Goal: Find specific page/section: Find specific page/section

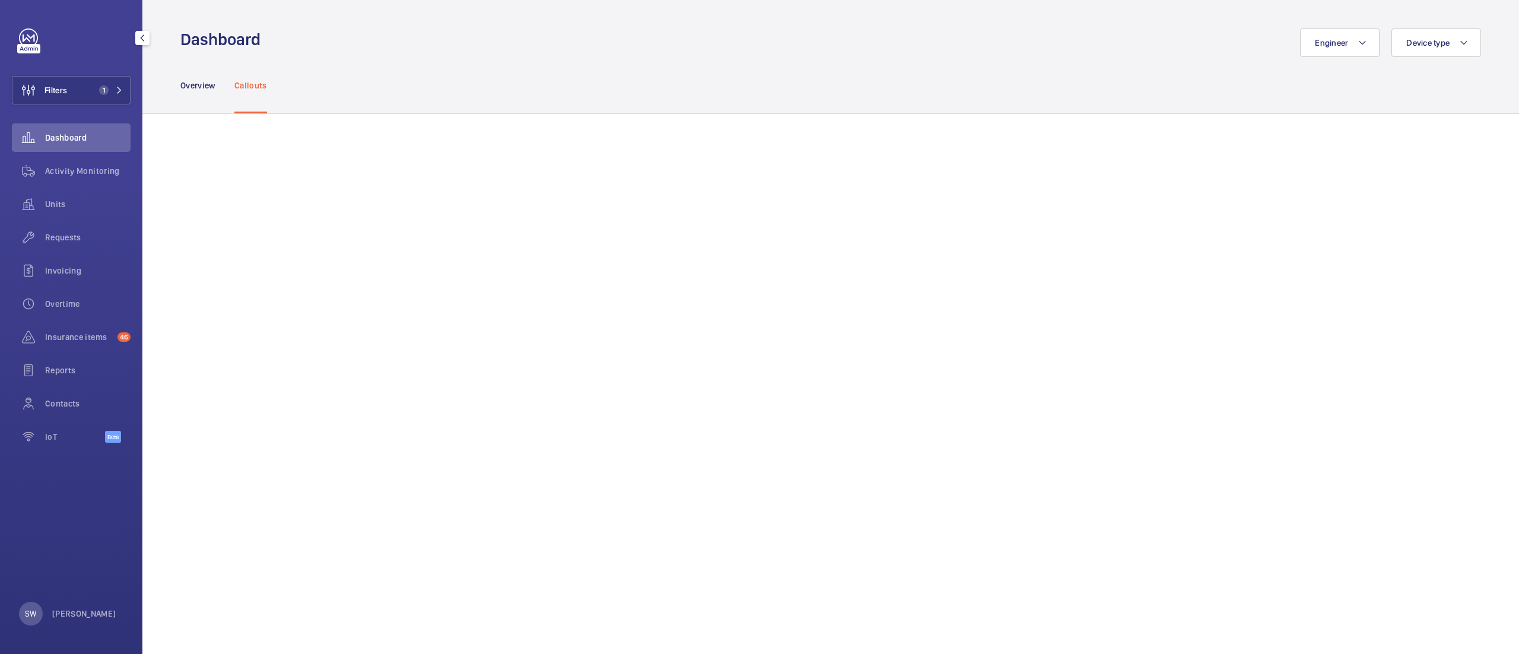
click at [41, 104] on wm-front-icon-button at bounding box center [28, 90] width 32 height 28
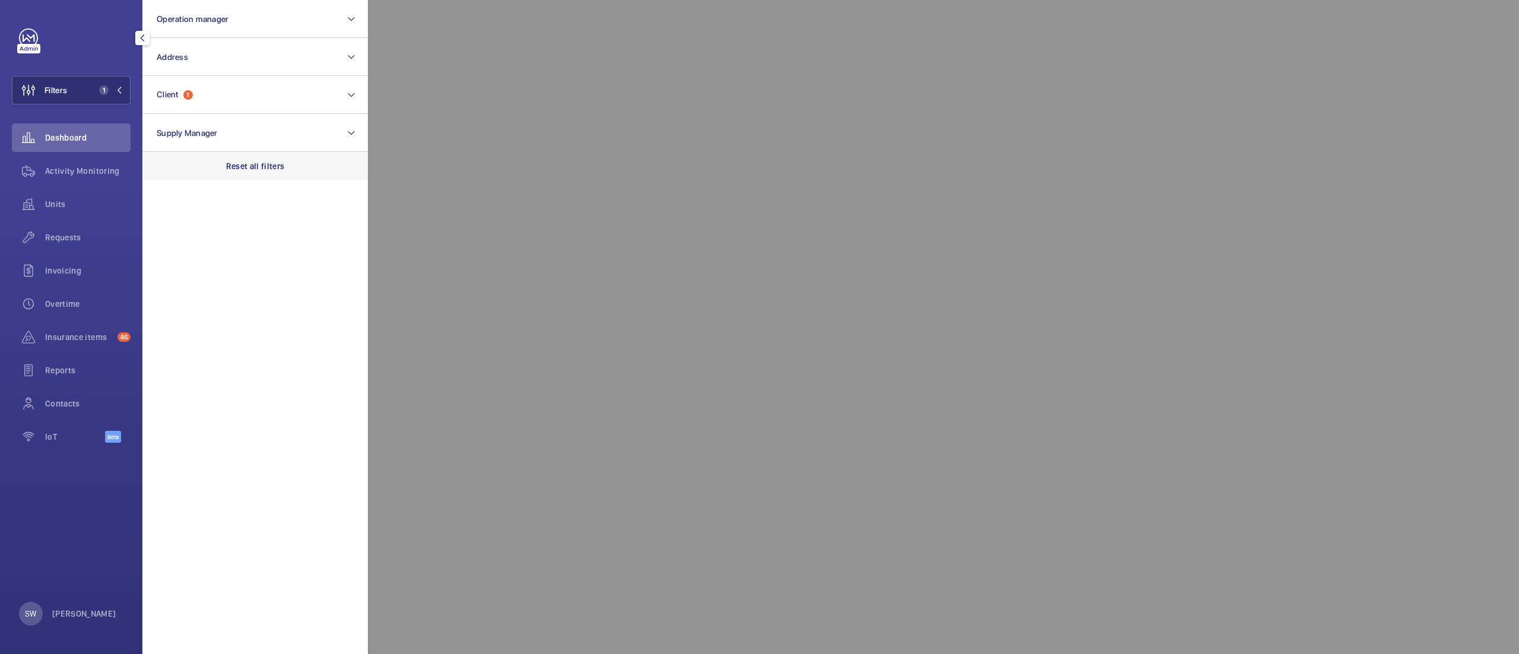
click at [288, 168] on div "Reset all filters" at bounding box center [254, 166] width 225 height 28
click at [66, 241] on span "Requests" at bounding box center [87, 237] width 85 height 12
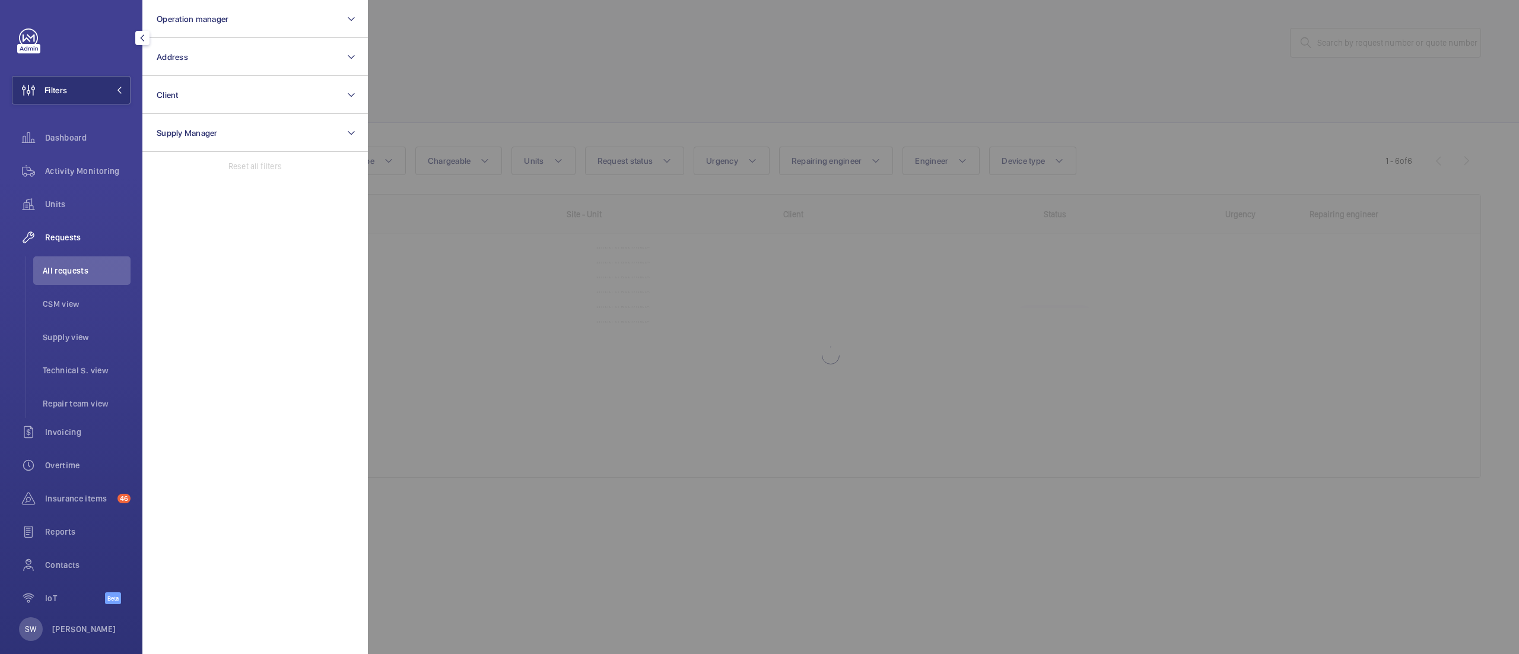
click at [841, 26] on div at bounding box center [1127, 327] width 1519 height 654
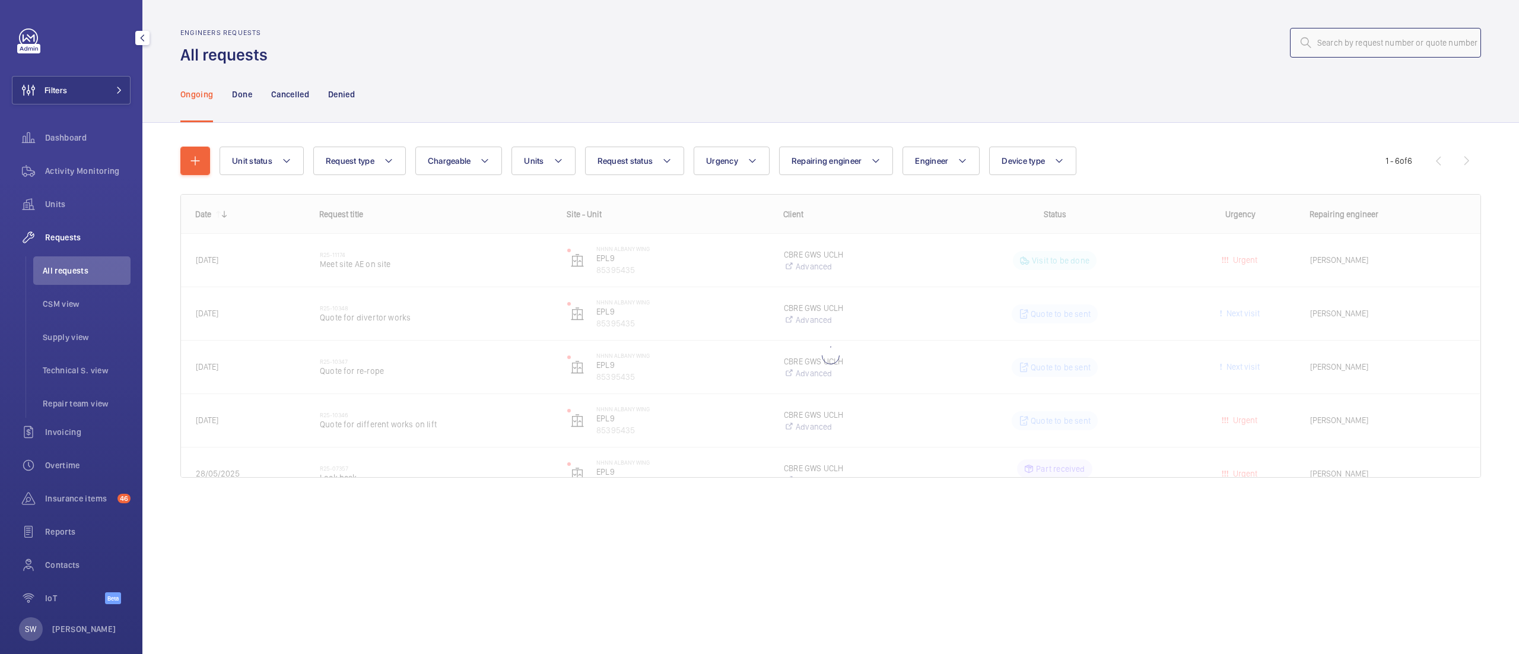
click at [1415, 31] on input "text" at bounding box center [1385, 43] width 191 height 30
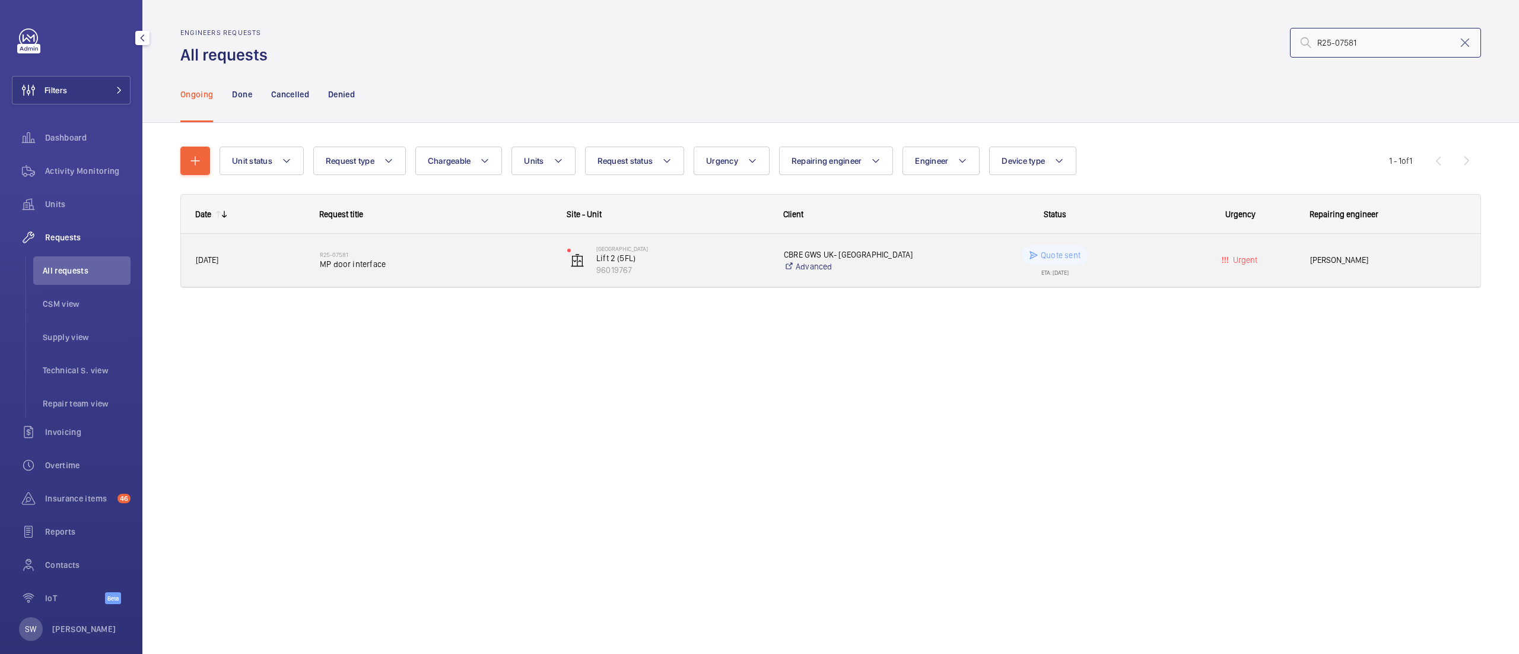
type input "R25-07581"
click at [435, 263] on span "MP door interface" at bounding box center [436, 264] width 232 height 12
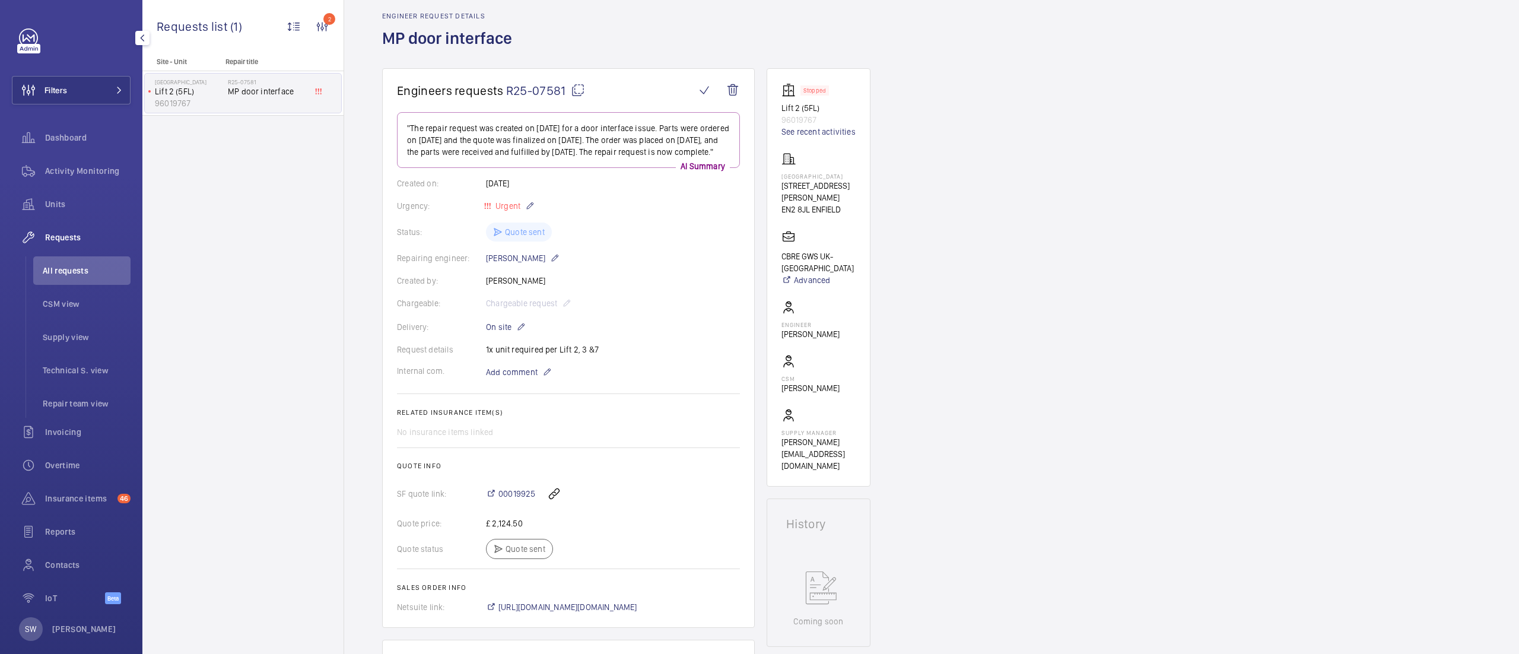
scroll to position [49, 0]
drag, startPoint x: 1457, startPoint y: 194, endPoint x: 1456, endPoint y: 204, distance: 10.2
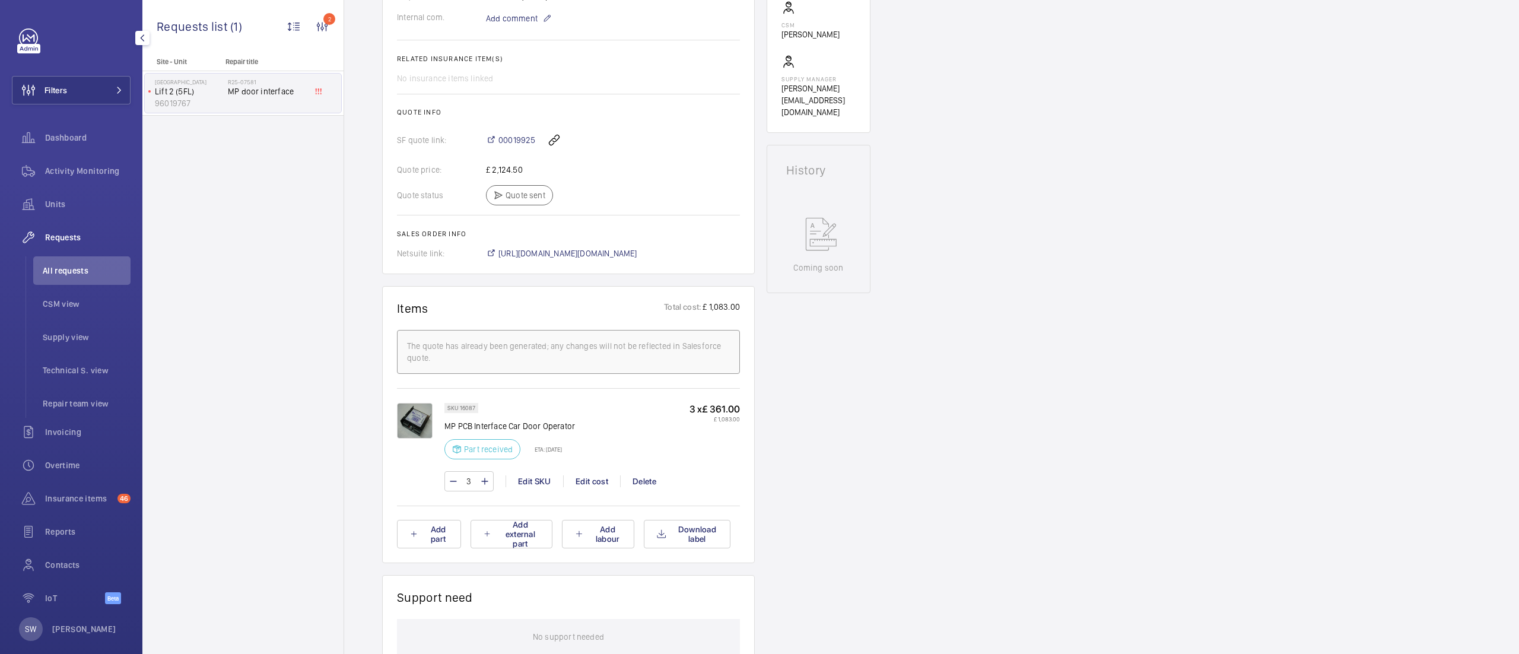
scroll to position [0, 0]
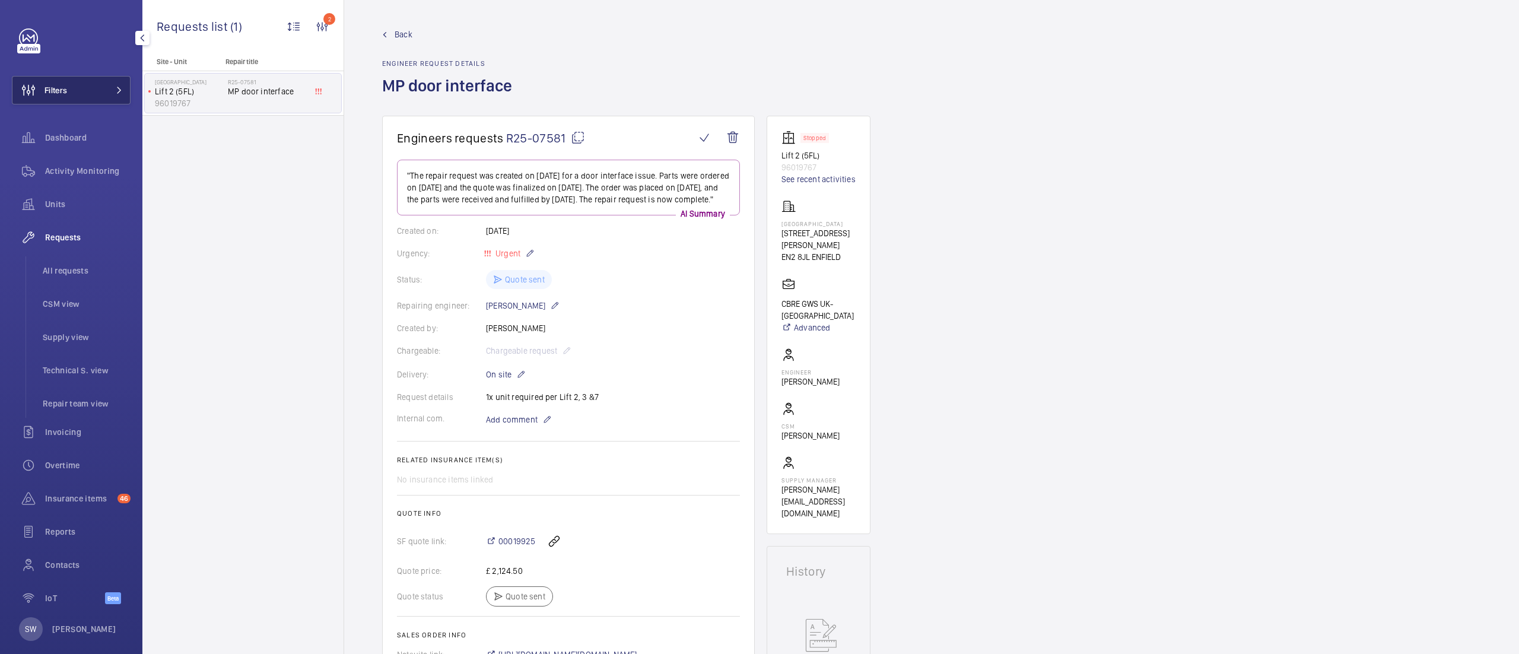
click at [89, 94] on button "Filters" at bounding box center [71, 90] width 119 height 28
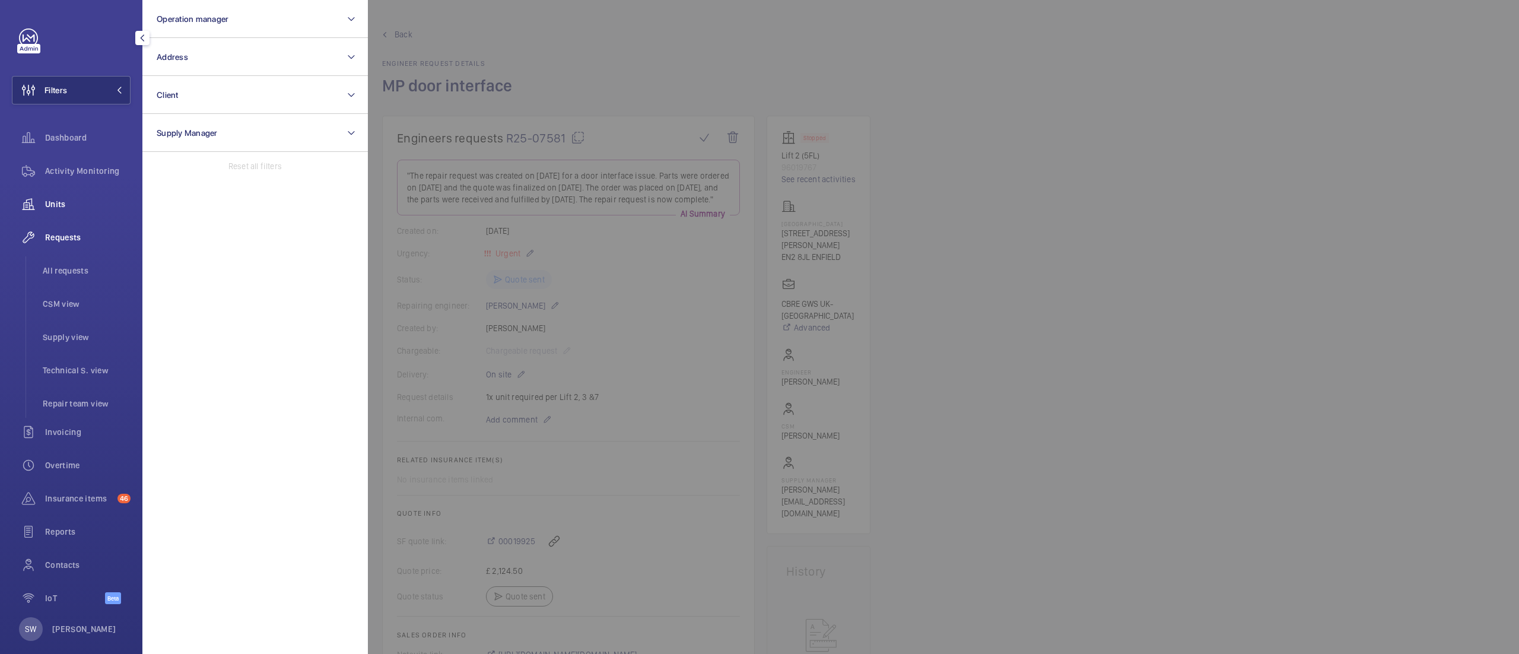
click at [60, 201] on span "Units" at bounding box center [87, 204] width 85 height 12
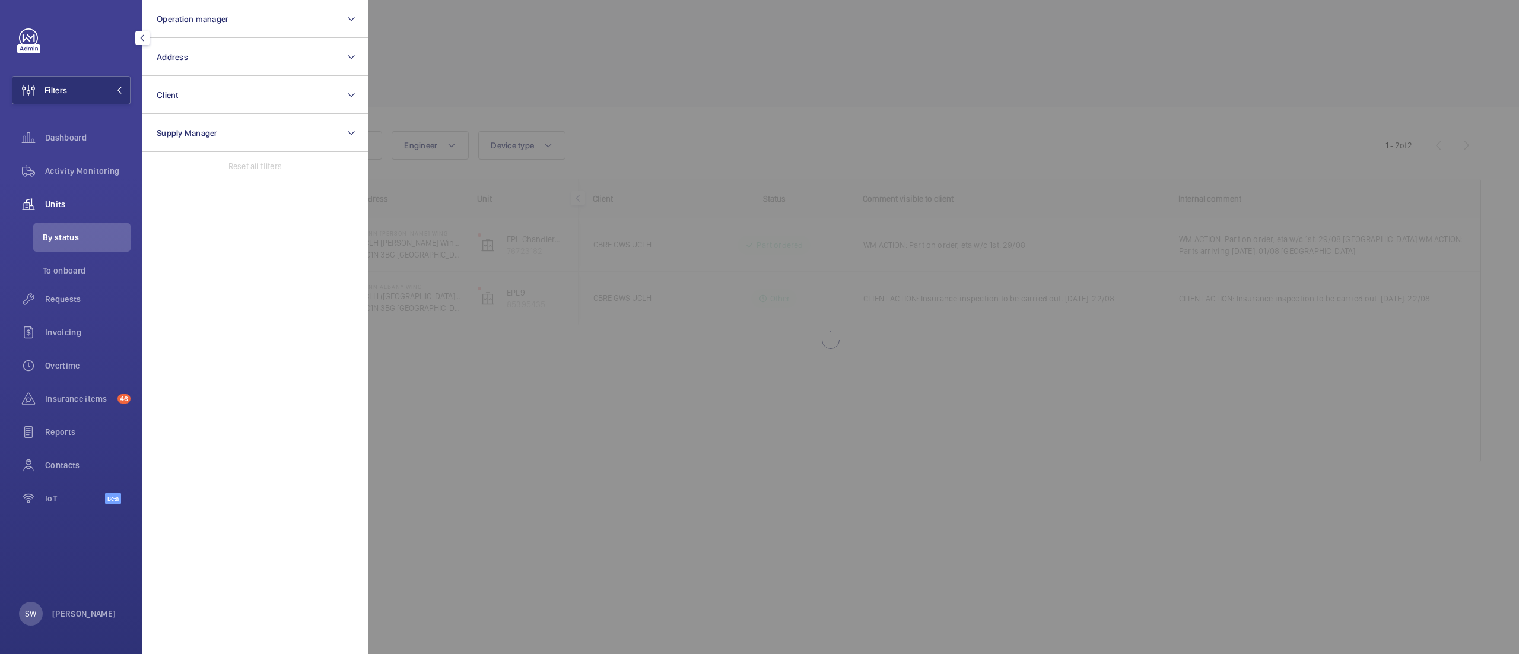
click at [746, 62] on div at bounding box center [1127, 327] width 1519 height 654
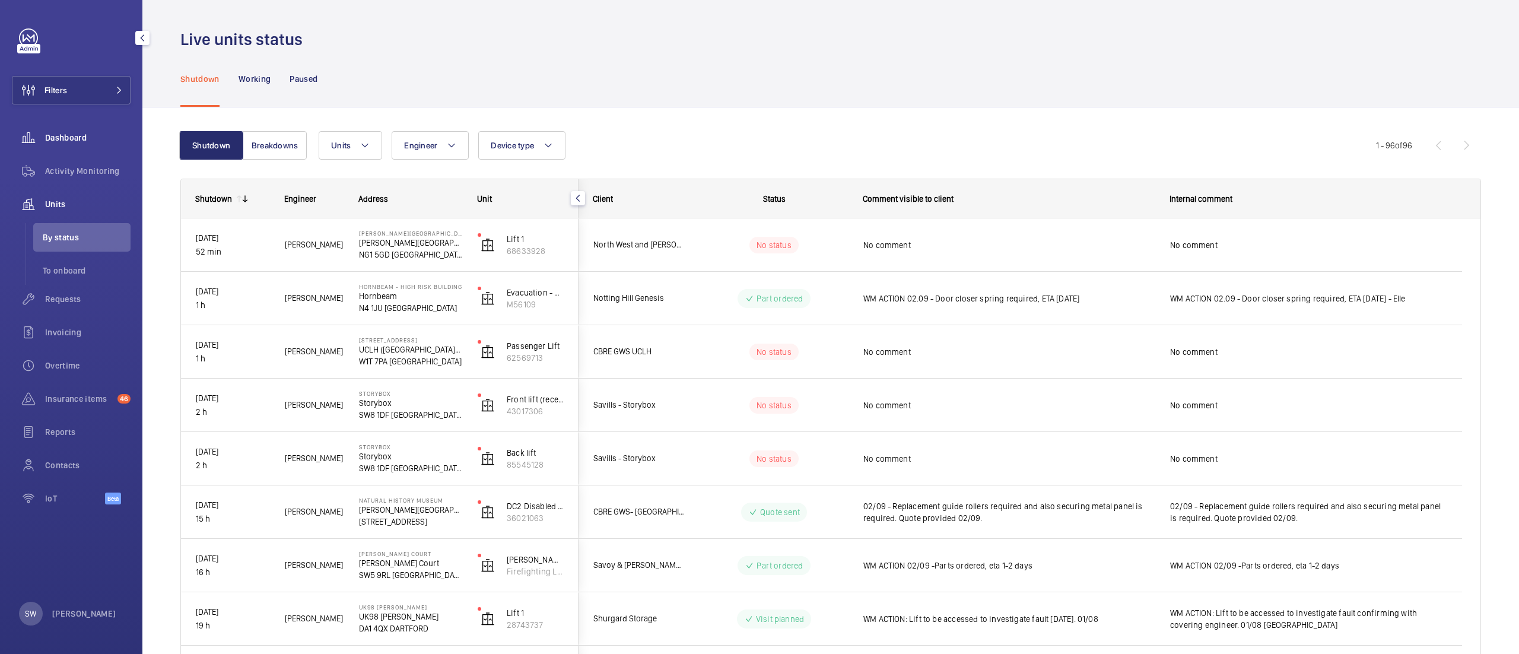
click at [39, 132] on wm-front-icon-button at bounding box center [28, 137] width 33 height 28
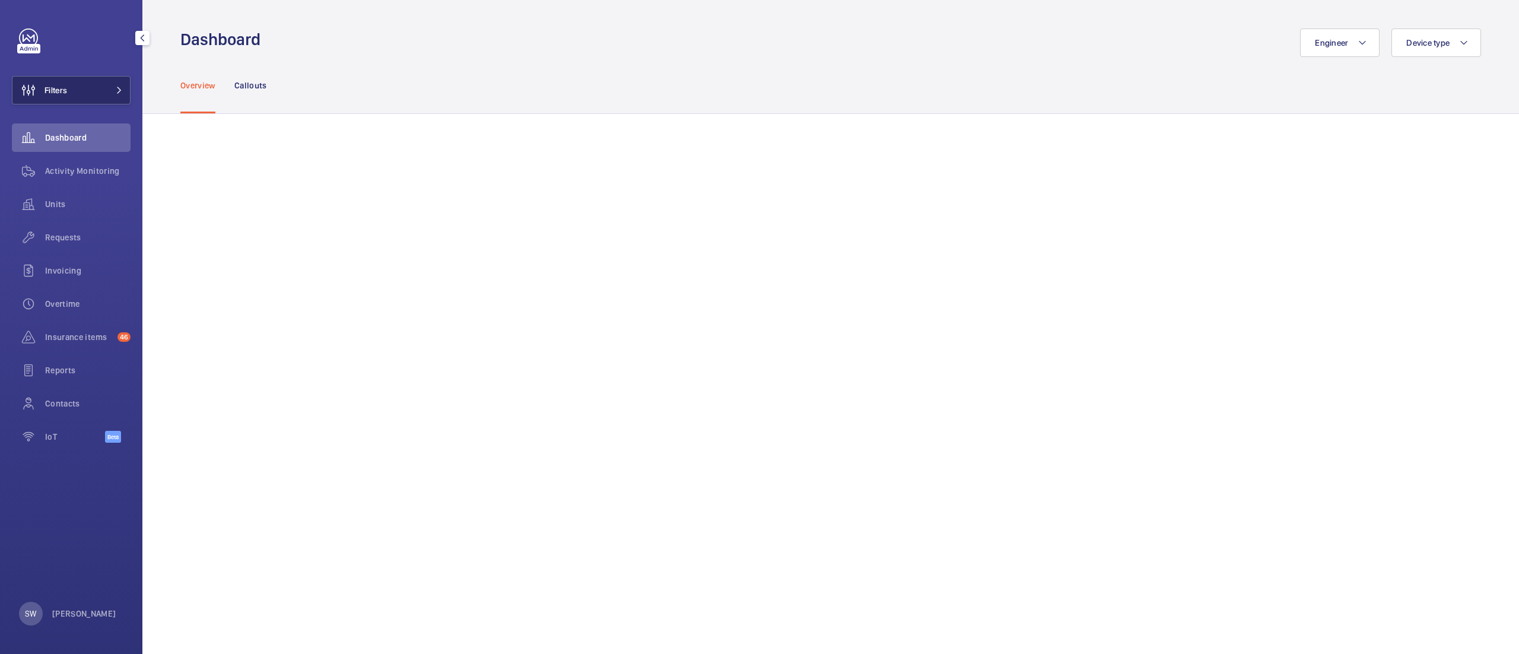
click at [98, 89] on button "Filters" at bounding box center [71, 90] width 119 height 28
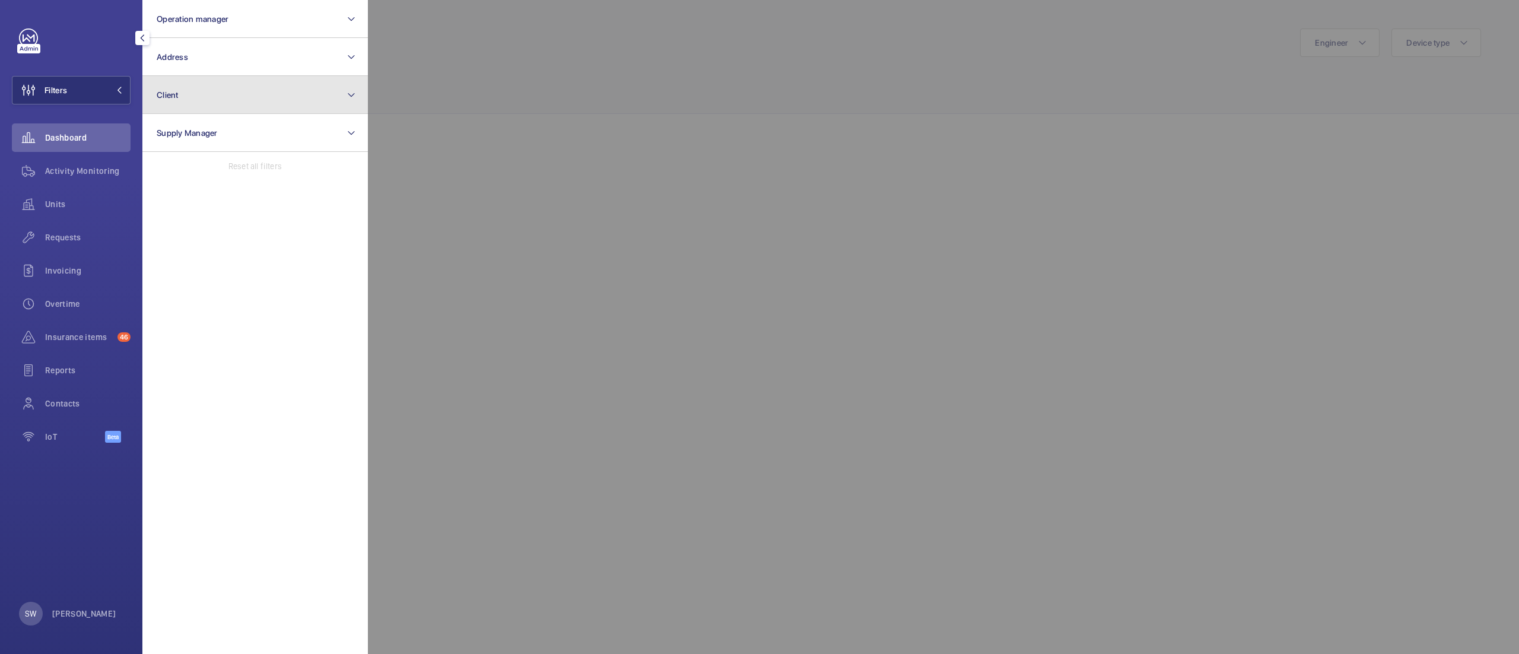
click at [281, 107] on button "Client" at bounding box center [254, 95] width 225 height 38
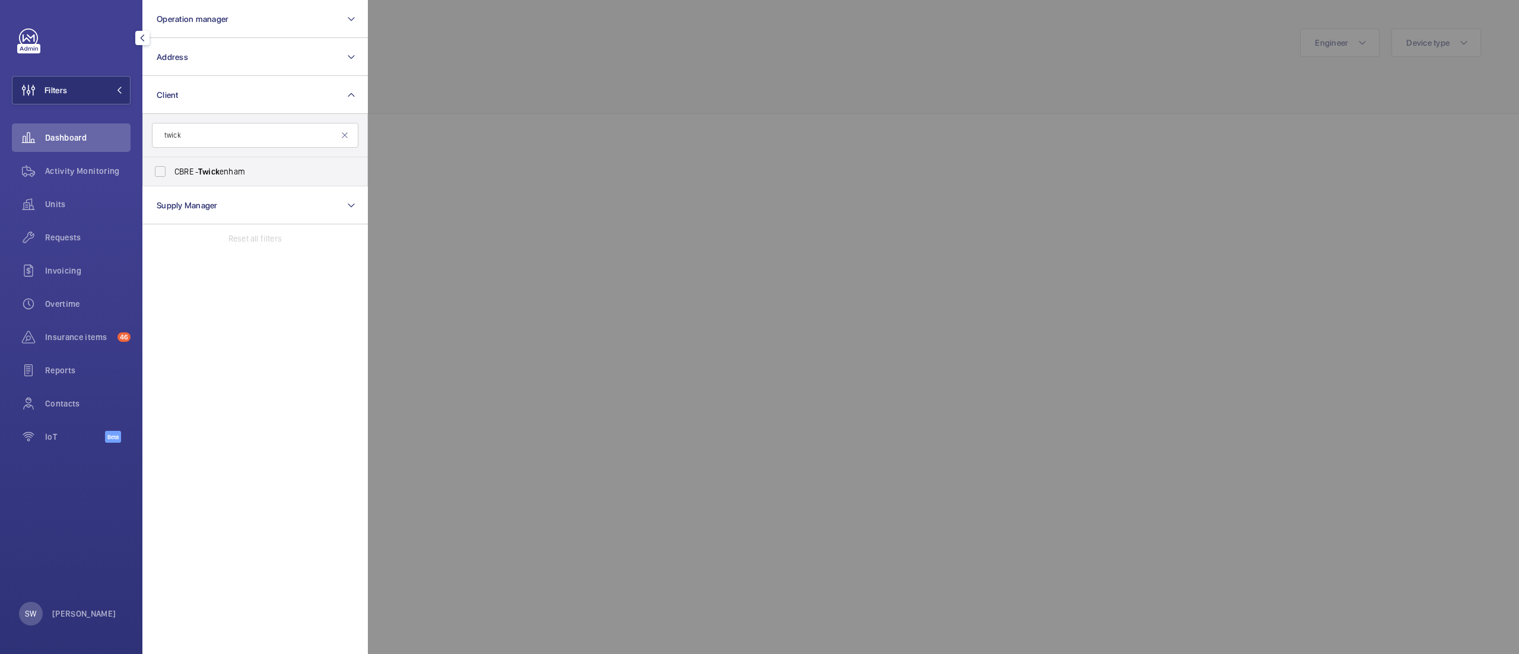
type input "twick"
click at [243, 151] on form "twick" at bounding box center [255, 135] width 224 height 43
click at [231, 170] on span "CBRE - Twick enham" at bounding box center [255, 172] width 163 height 12
click at [172, 170] on input "CBRE - Twick enham" at bounding box center [160, 172] width 24 height 24
checkbox input "true"
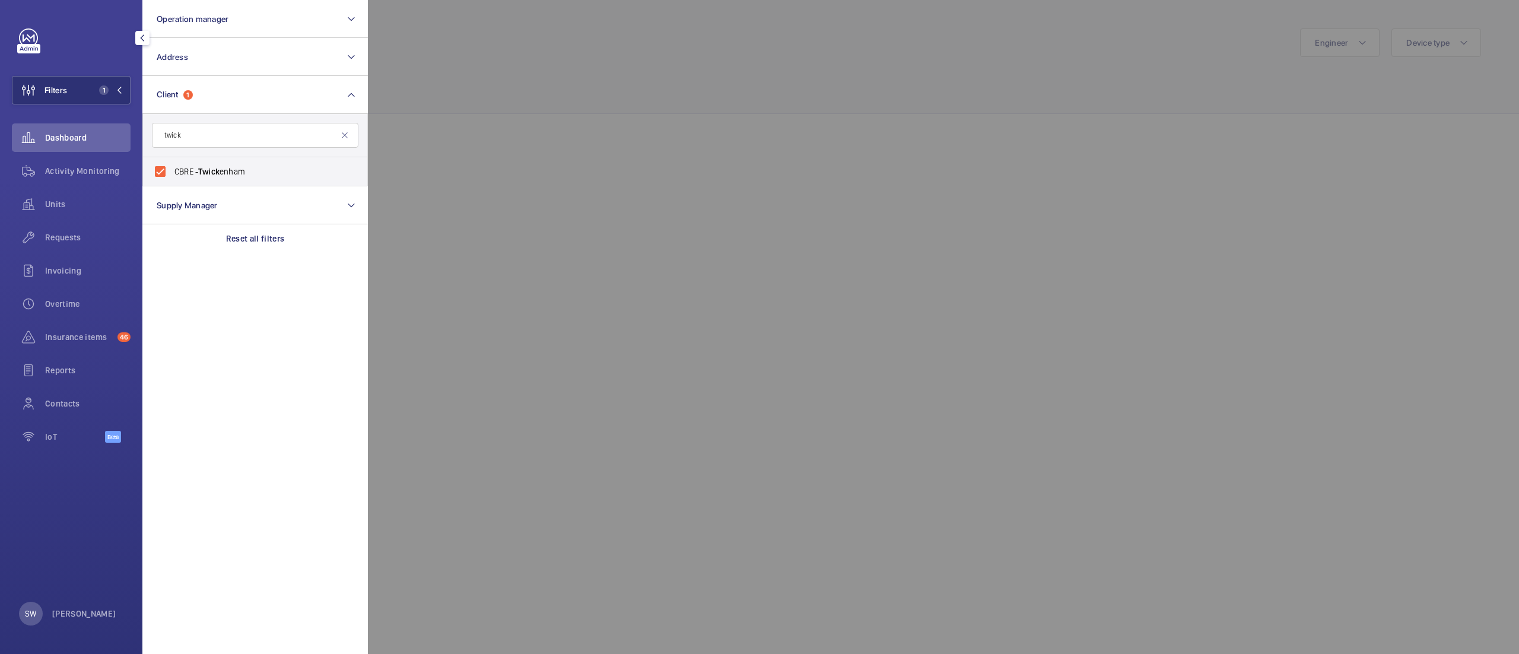
click at [89, 165] on span "Activity Monitoring" at bounding box center [87, 171] width 85 height 12
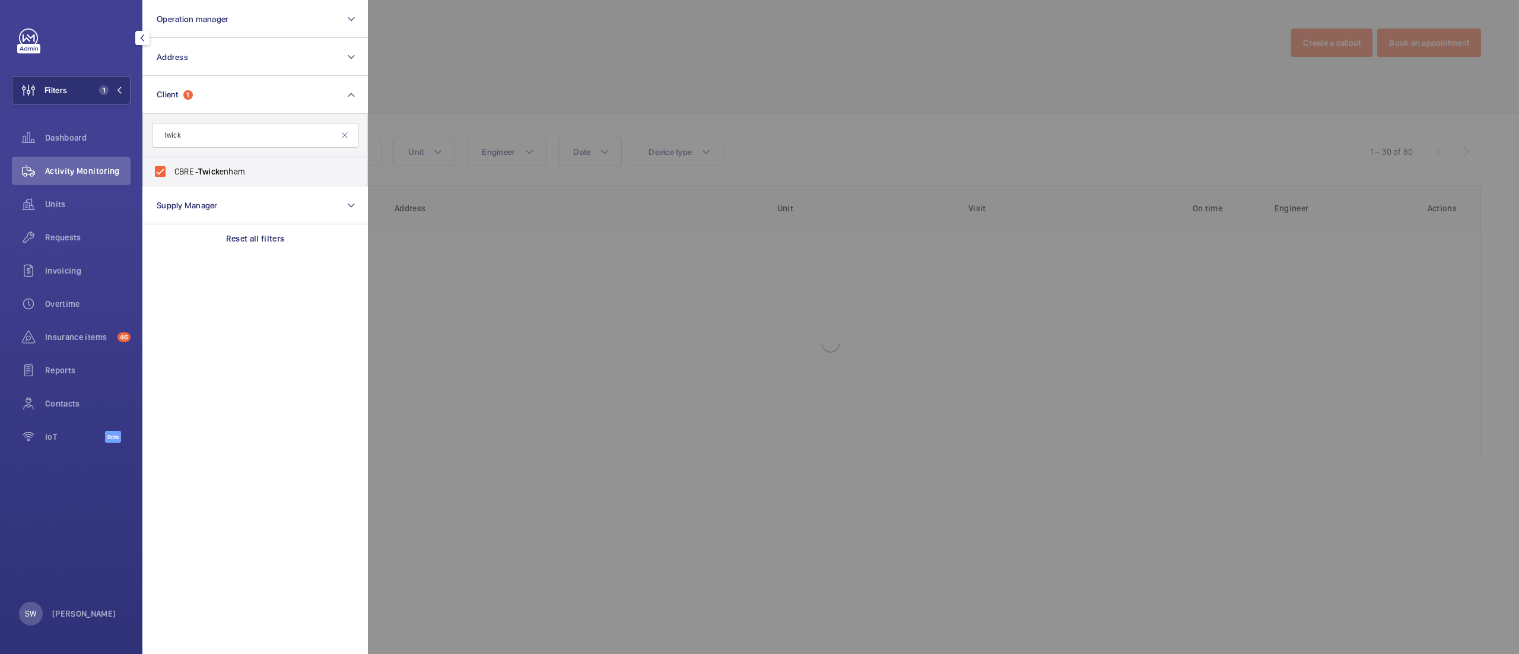
click at [749, 83] on div at bounding box center [1127, 327] width 1519 height 654
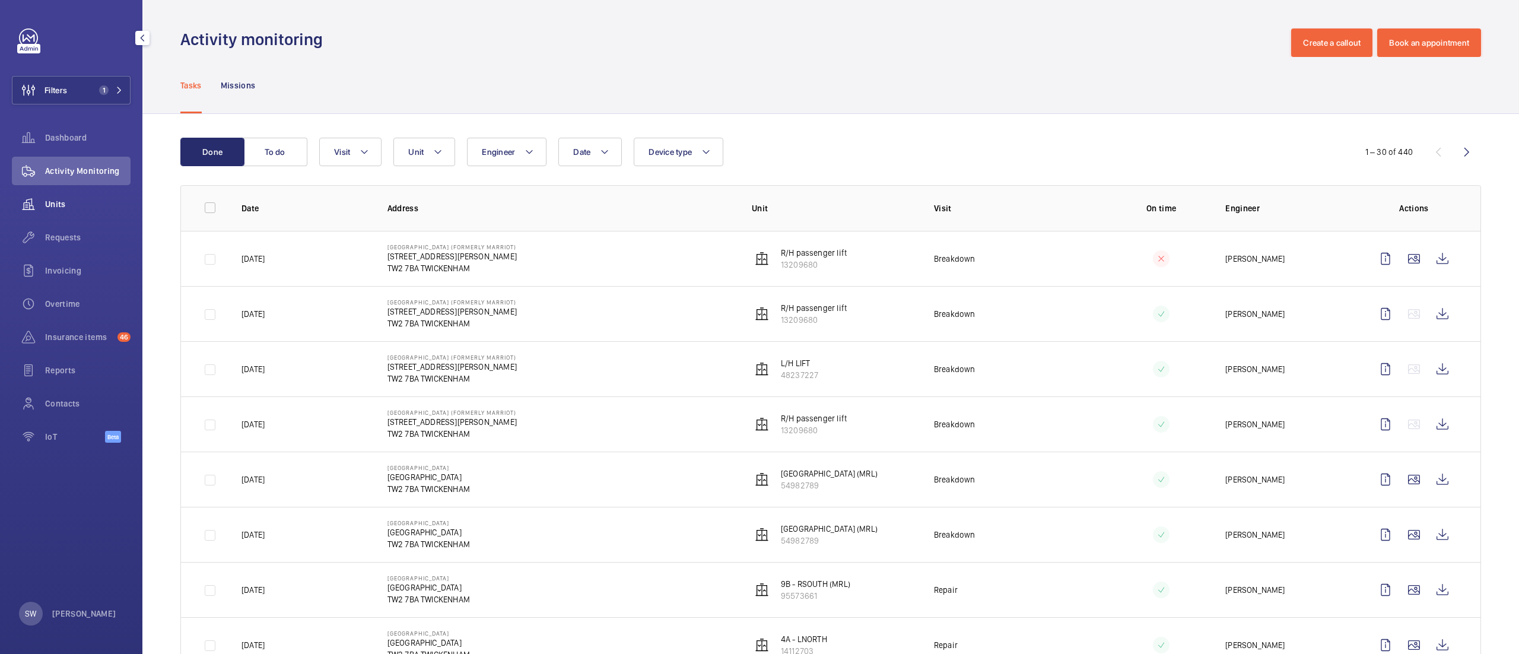
click at [72, 206] on span "Units" at bounding box center [87, 204] width 85 height 12
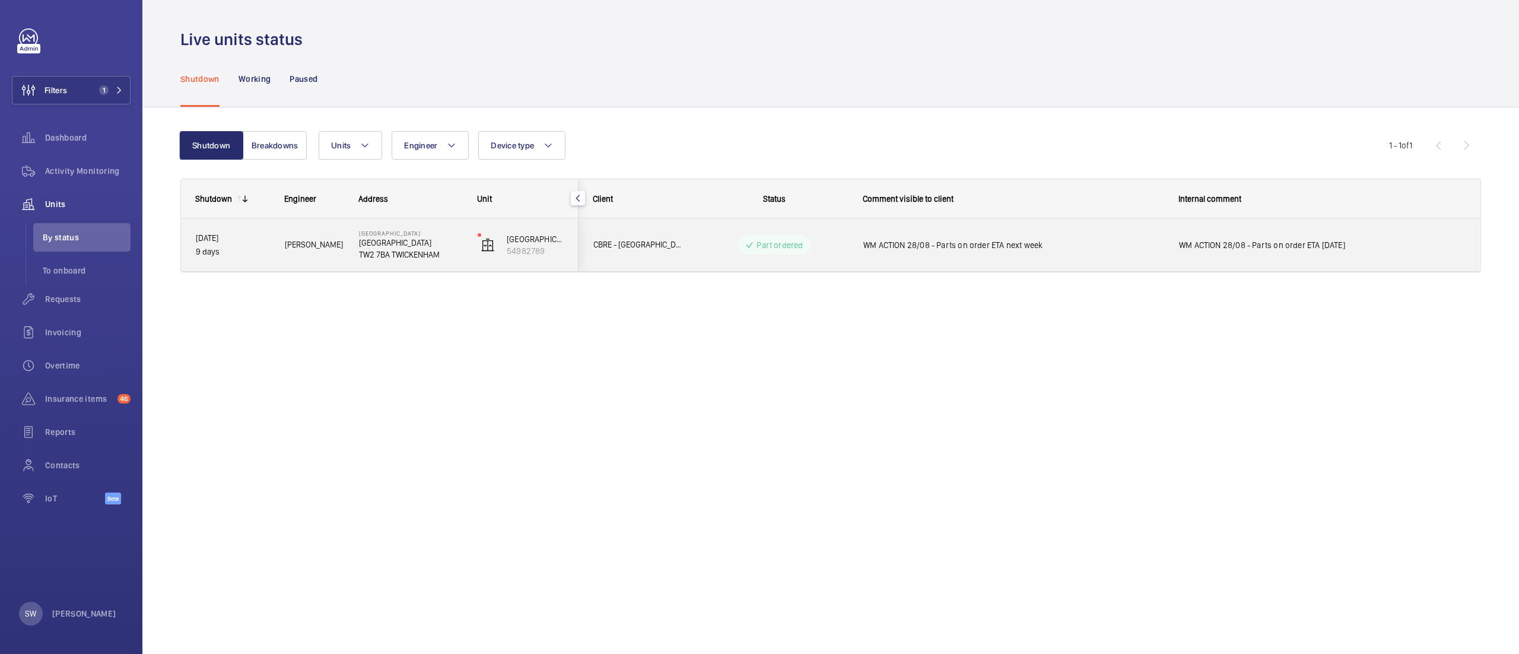
click at [1050, 249] on span "WM ACTION 28/08 - Parts on order ETA next week" at bounding box center [1013, 245] width 300 height 12
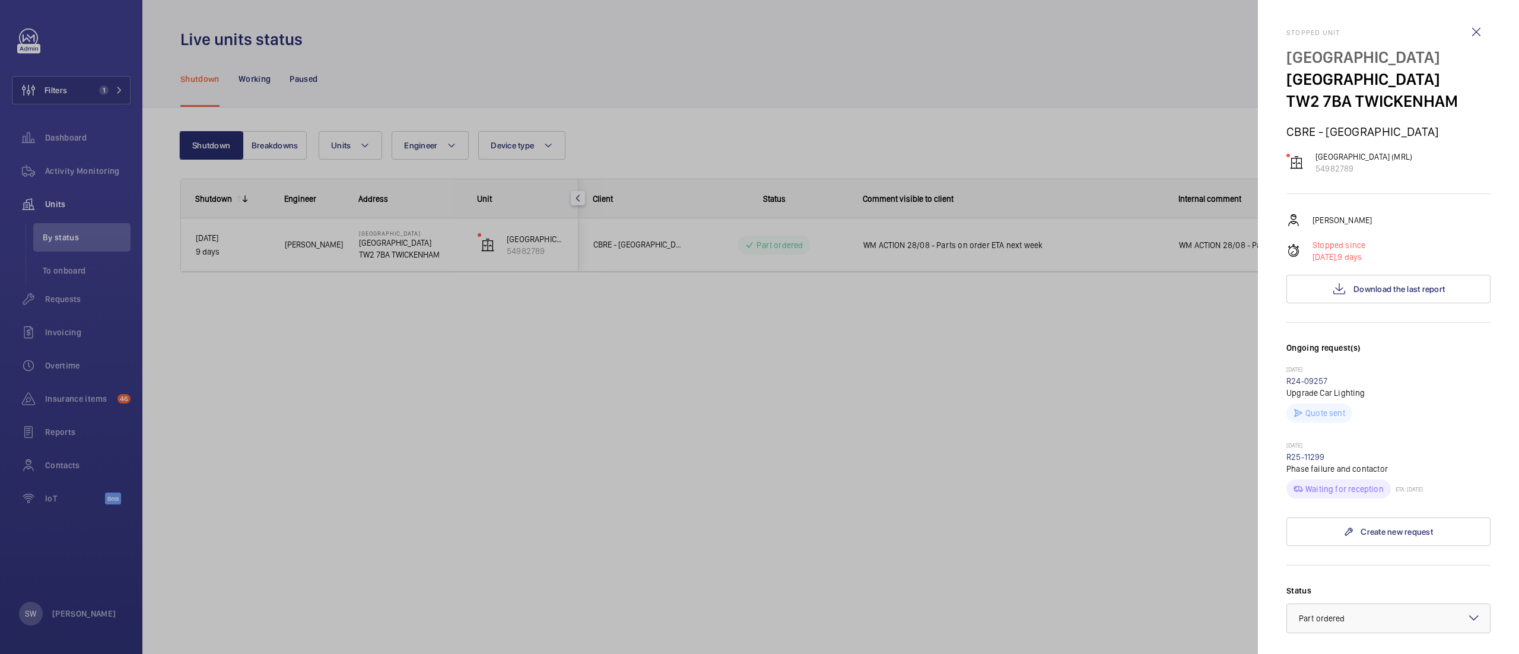
click at [861, 349] on div at bounding box center [759, 327] width 1519 height 654
